Goal: Find contact information: Find contact information

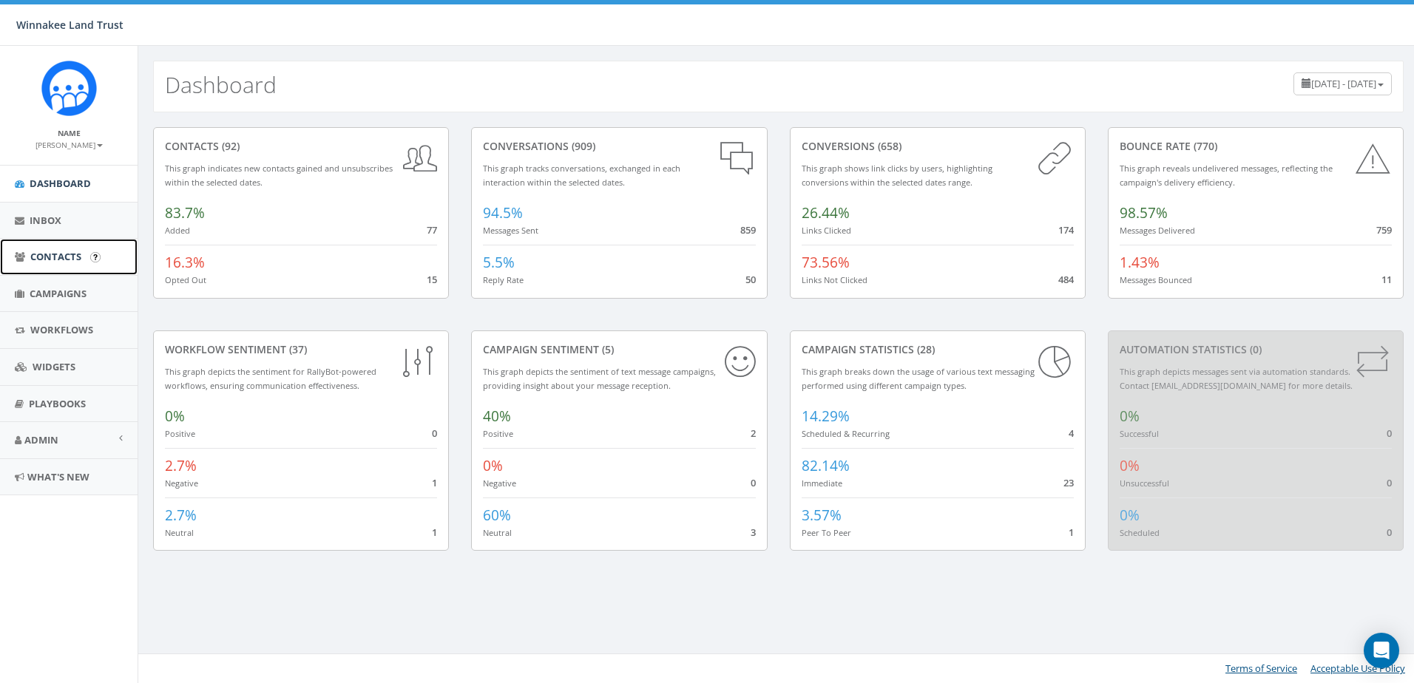
click at [61, 258] on span "Contacts" at bounding box center [55, 256] width 51 height 13
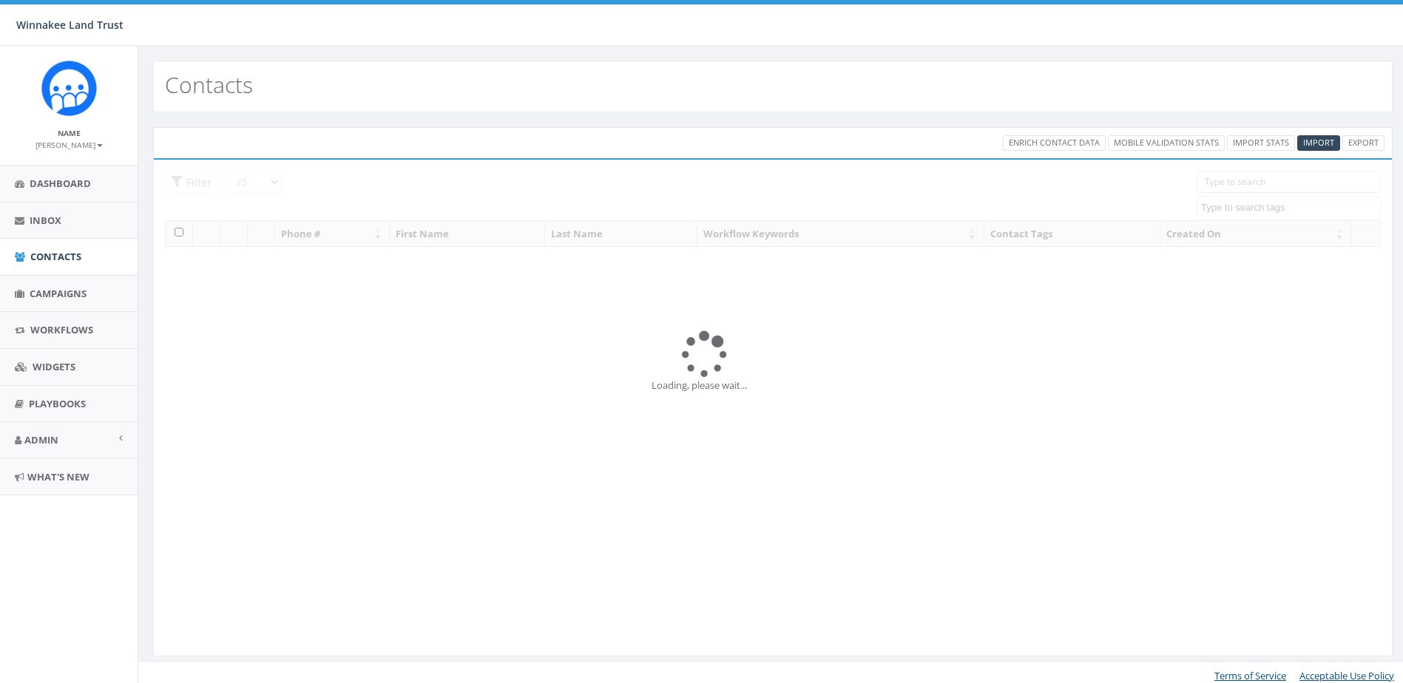
select select
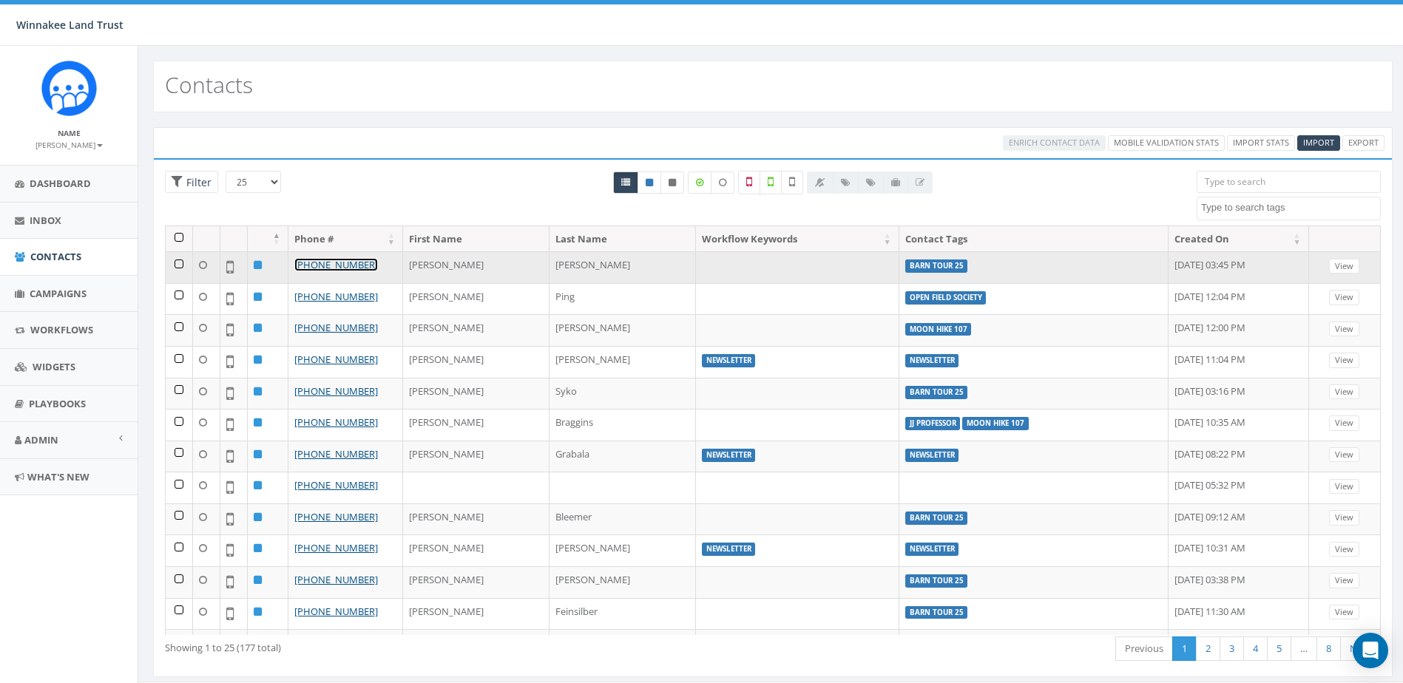
click at [329, 264] on link "[PHONE_NUMBER]" at bounding box center [336, 264] width 84 height 13
